Goal: Task Accomplishment & Management: Use online tool/utility

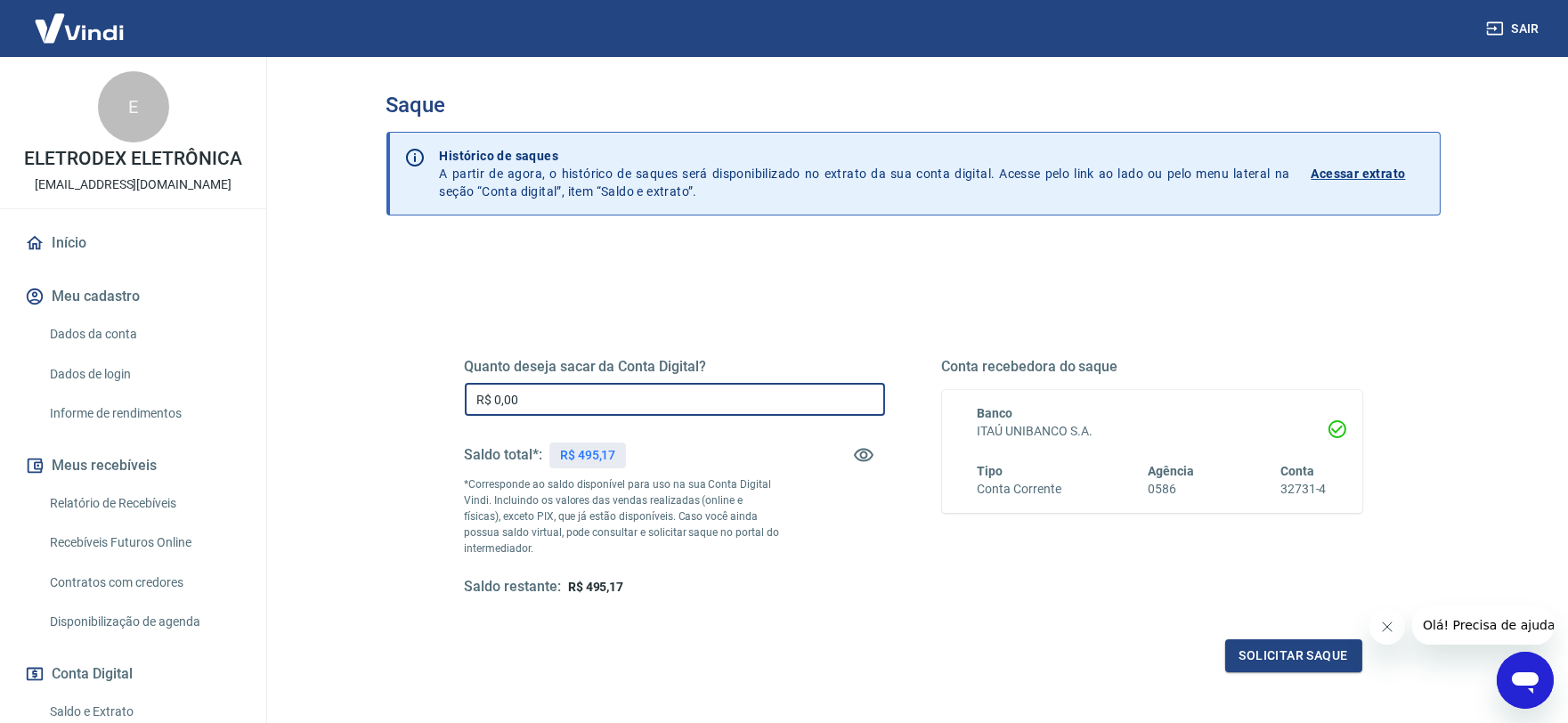
click at [573, 412] on input "R$ 0,00" at bounding box center [675, 399] width 421 height 33
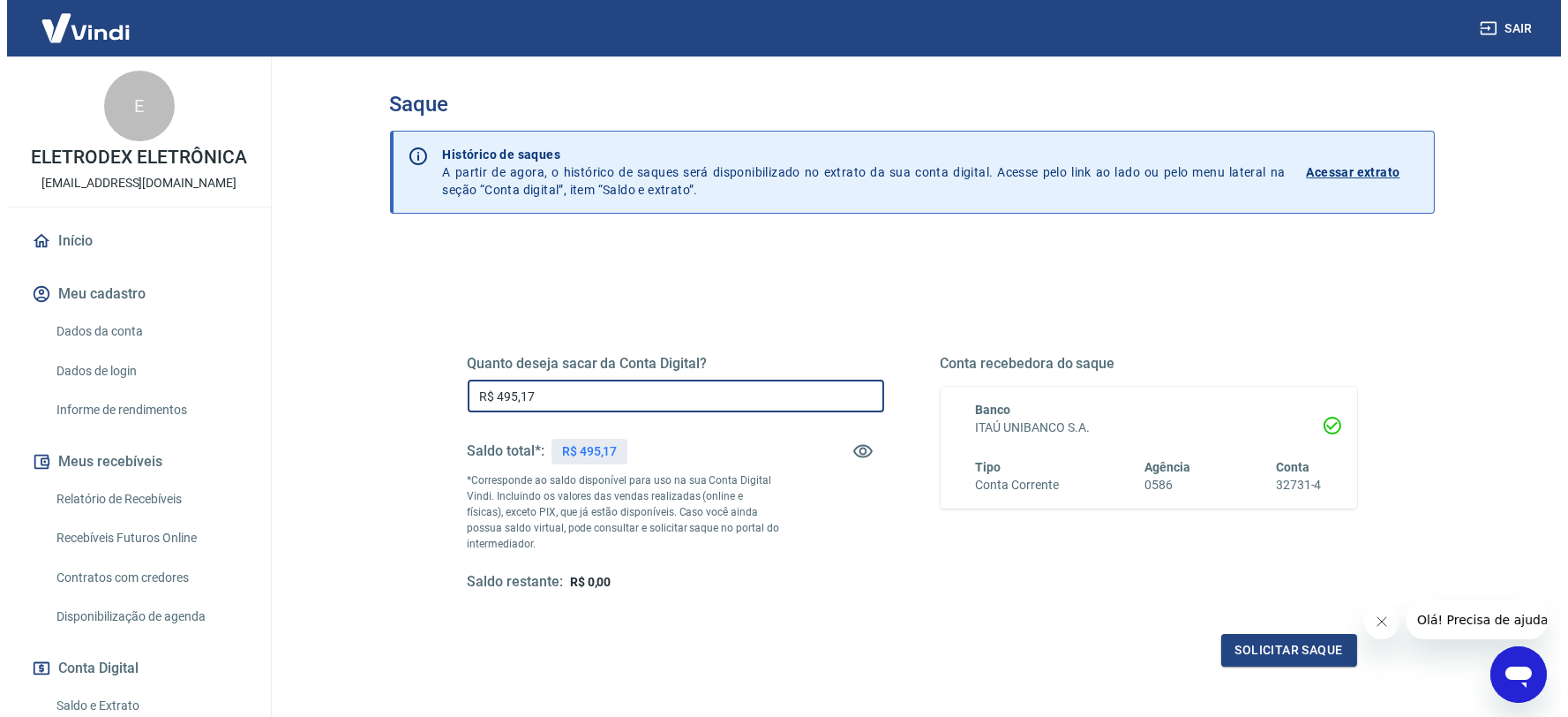
scroll to position [98, 0]
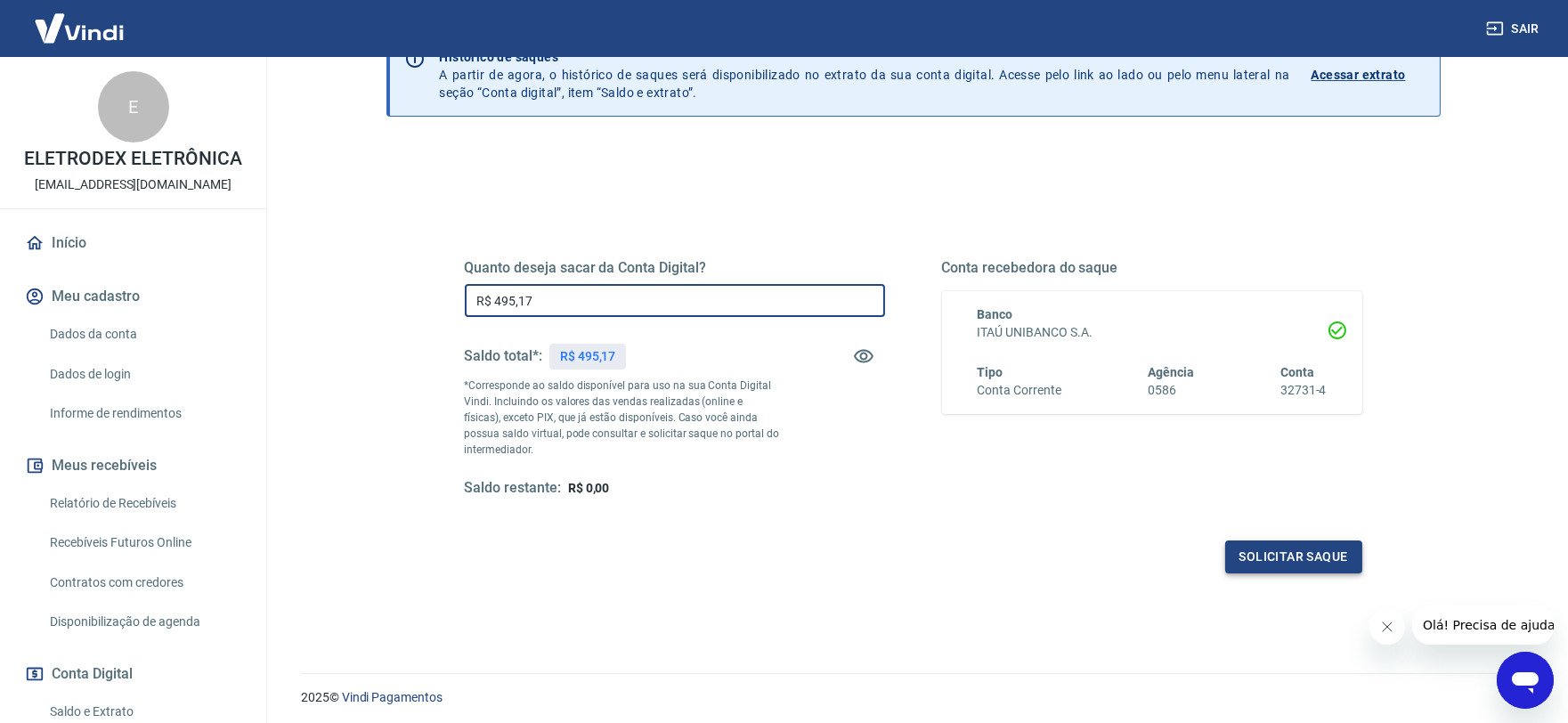
type input "R$ 495,17"
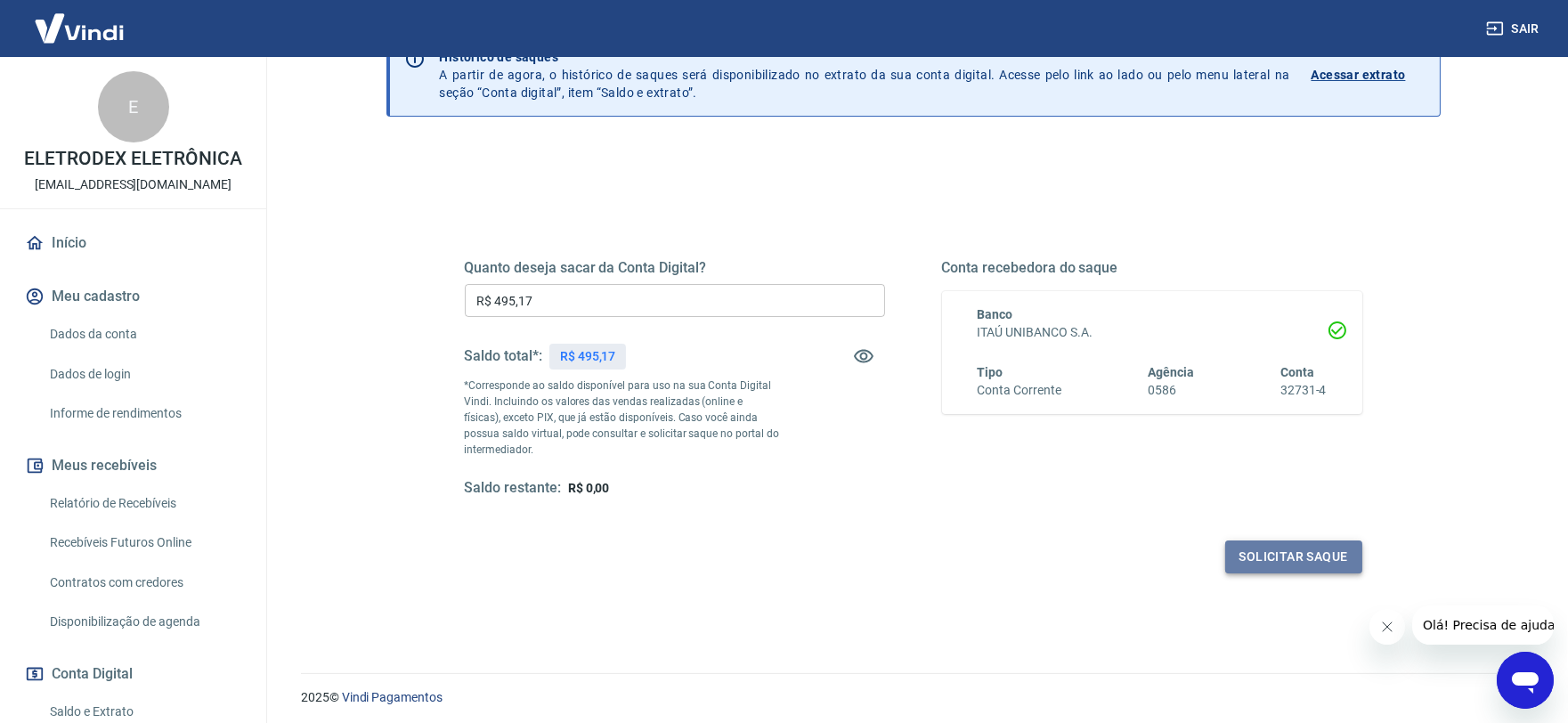
click at [1299, 568] on button "Solicitar saque" at bounding box center [1293, 557] width 137 height 33
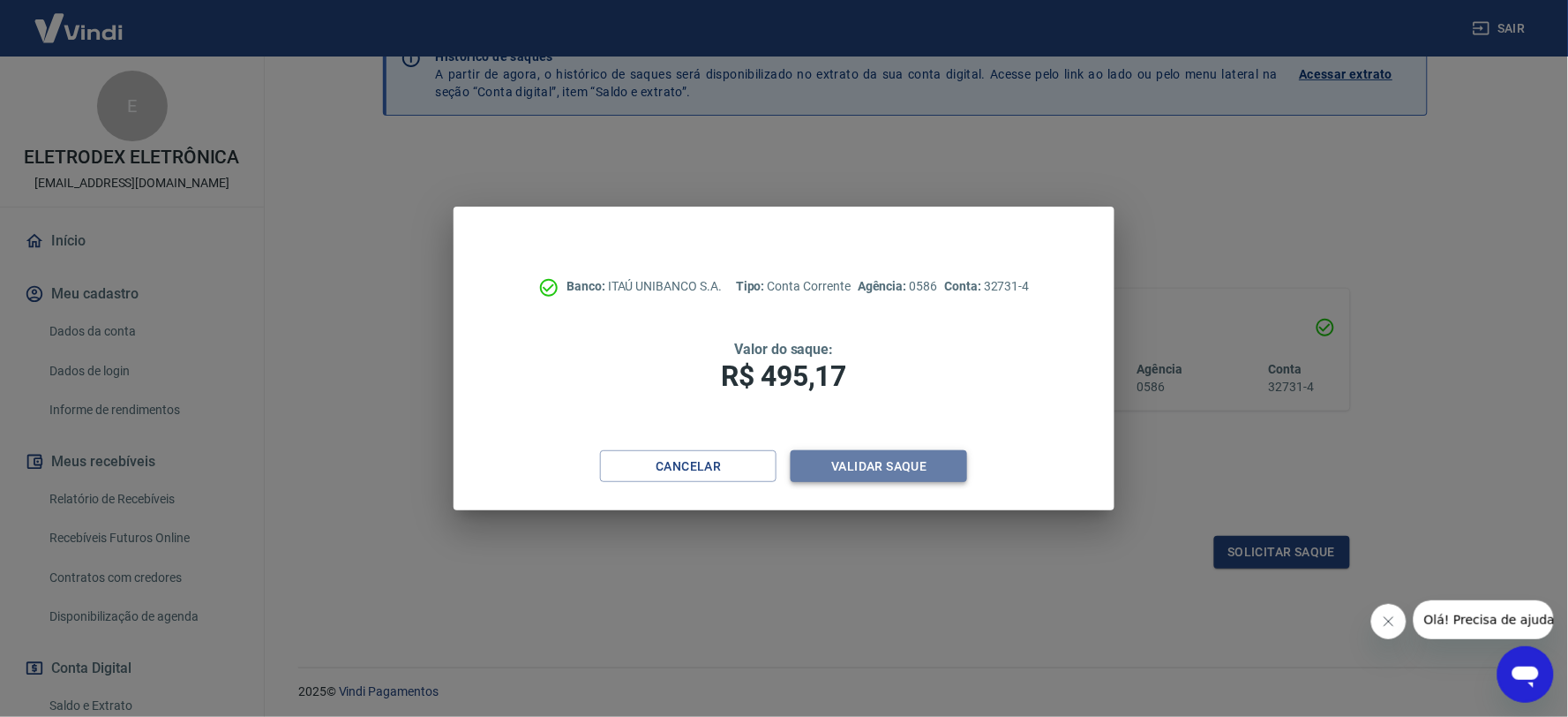
click at [910, 470] on button "Validar saque" at bounding box center [879, 466] width 177 height 32
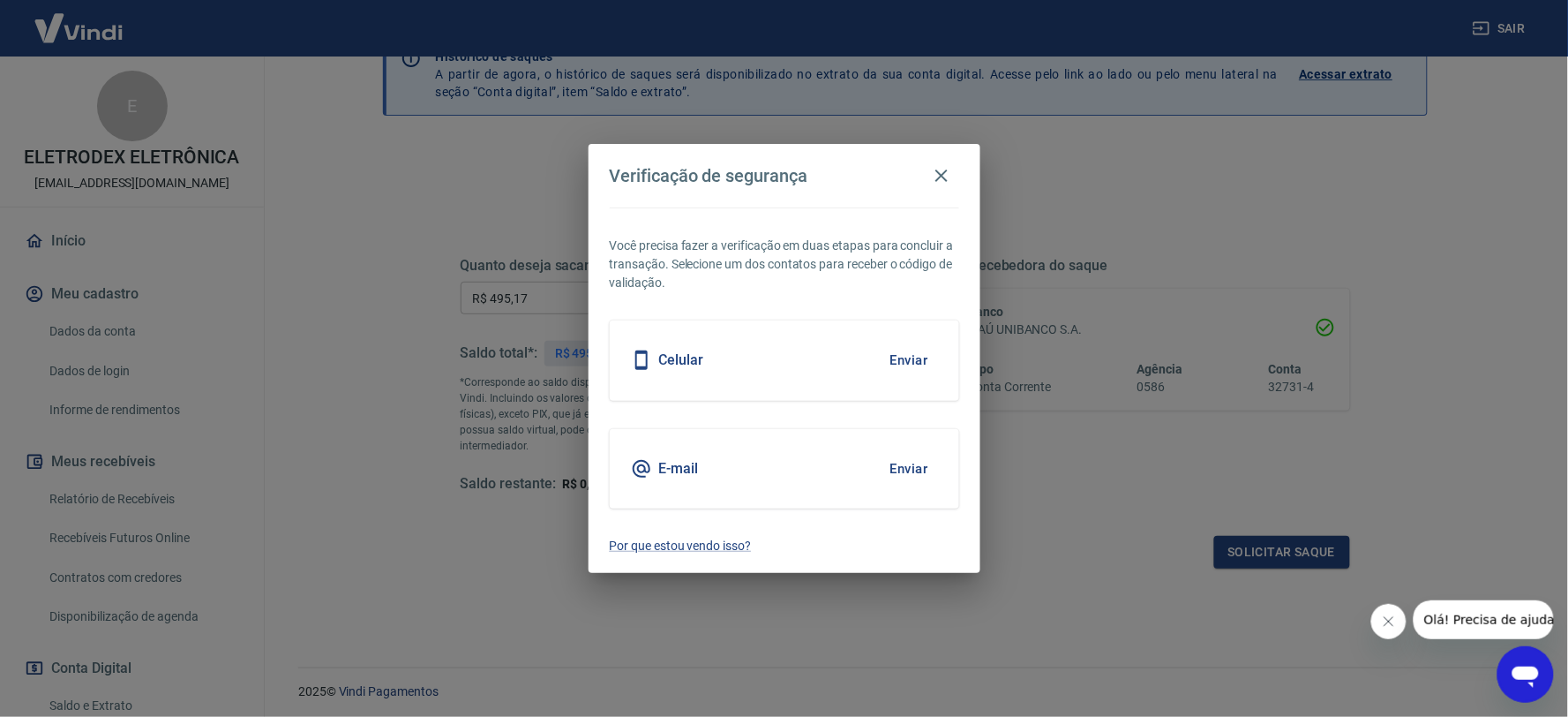
click at [901, 474] on button "Enviar" at bounding box center [909, 469] width 58 height 37
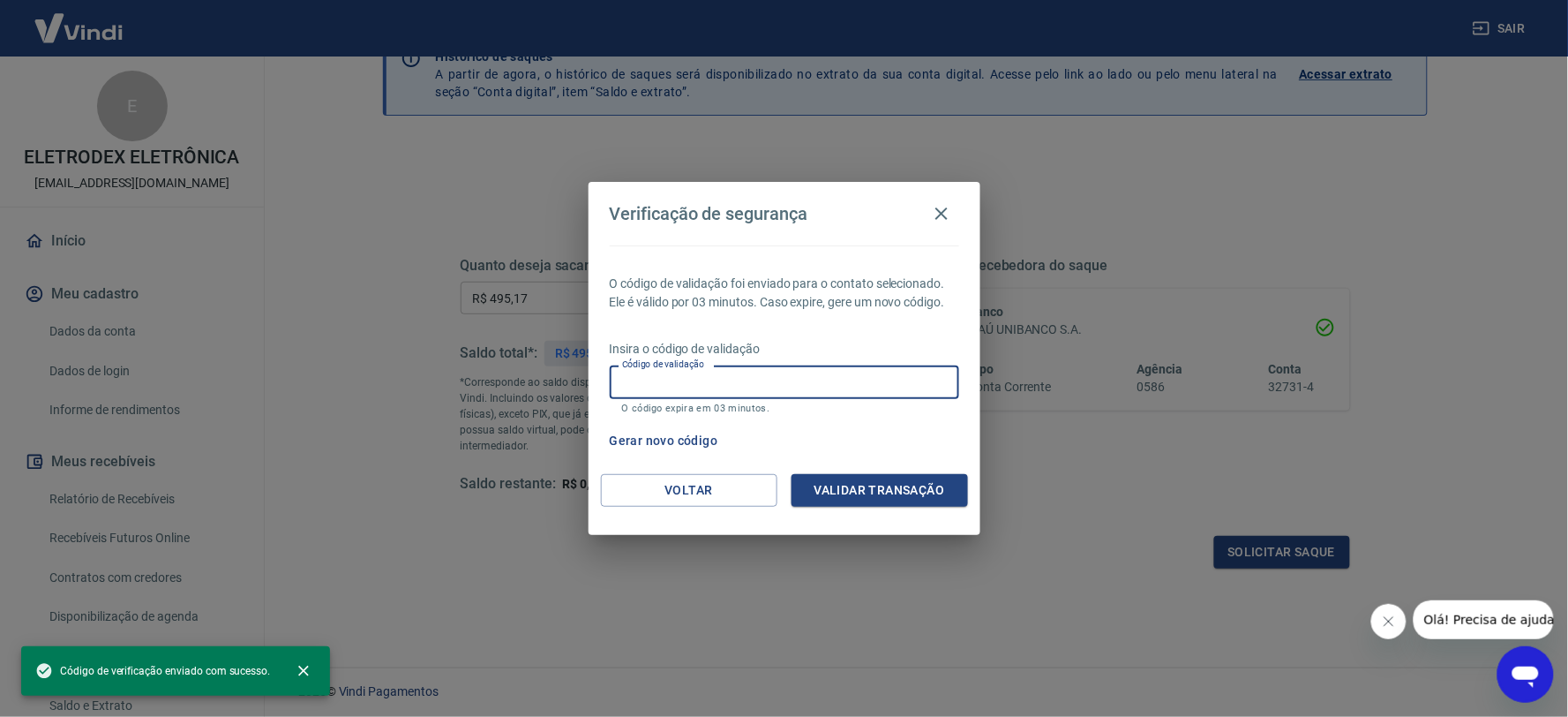
click at [730, 378] on input "Código de validação" at bounding box center [784, 381] width 350 height 32
paste input "316710"
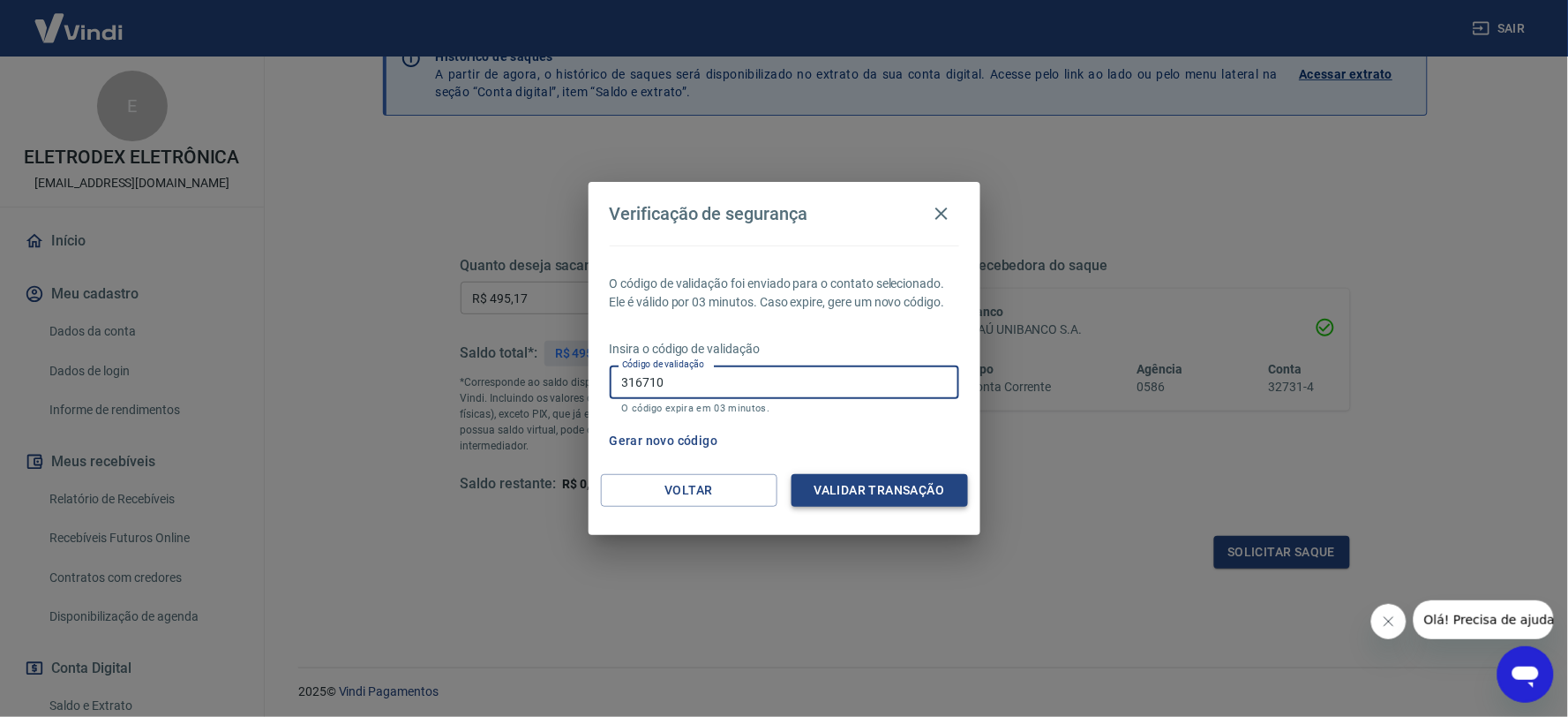
type input "316710"
click at [872, 492] on button "Validar transação" at bounding box center [880, 489] width 177 height 32
